Goal: Transaction & Acquisition: Subscribe to service/newsletter

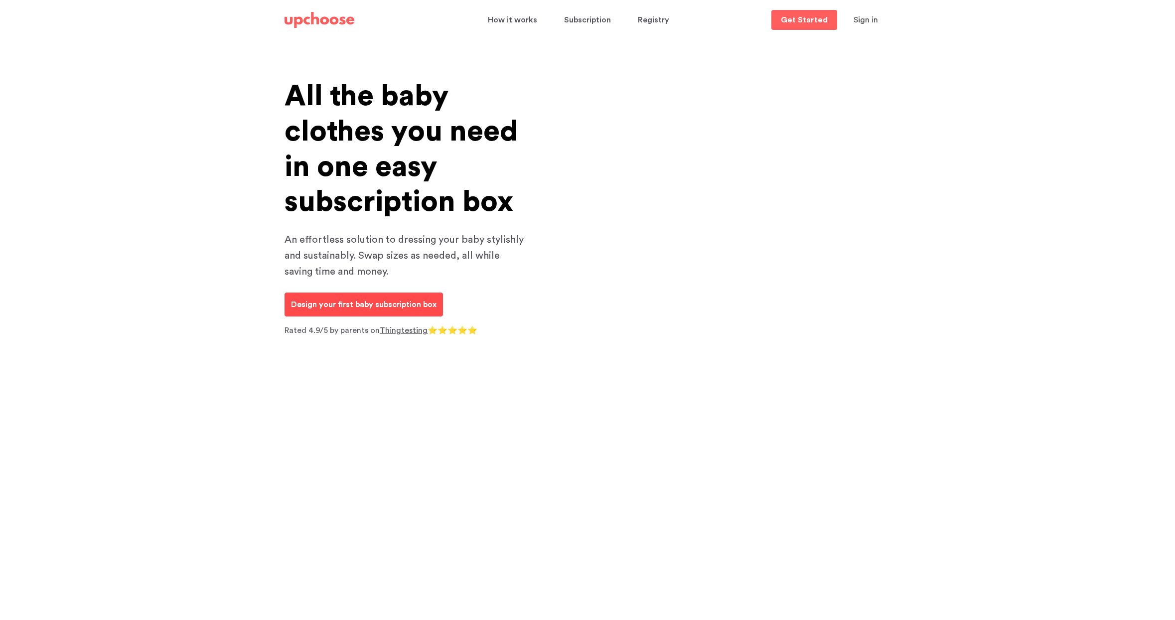
click at [385, 299] on p "Design your first baby subscription box" at bounding box center [364, 305] width 146 height 12
